Goal: Transaction & Acquisition: Purchase product/service

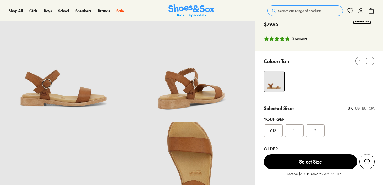
select select "*"
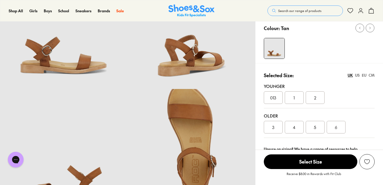
scroll to position [74, 0]
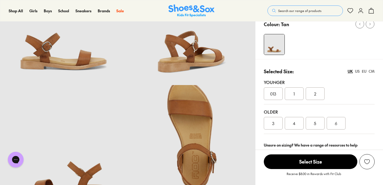
click at [319, 124] on div "5" at bounding box center [315, 123] width 19 height 13
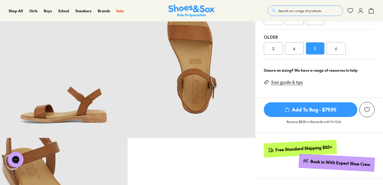
scroll to position [150, 0]
click at [318, 110] on span "Add To Bag - $79.95" at bounding box center [311, 109] width 94 height 15
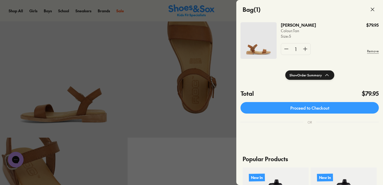
scroll to position [36, 0]
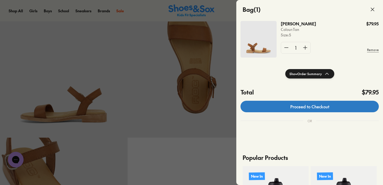
click at [318, 109] on link "Proceed to Checkout" at bounding box center [310, 107] width 138 height 12
